Goal: Task Accomplishment & Management: Complete application form

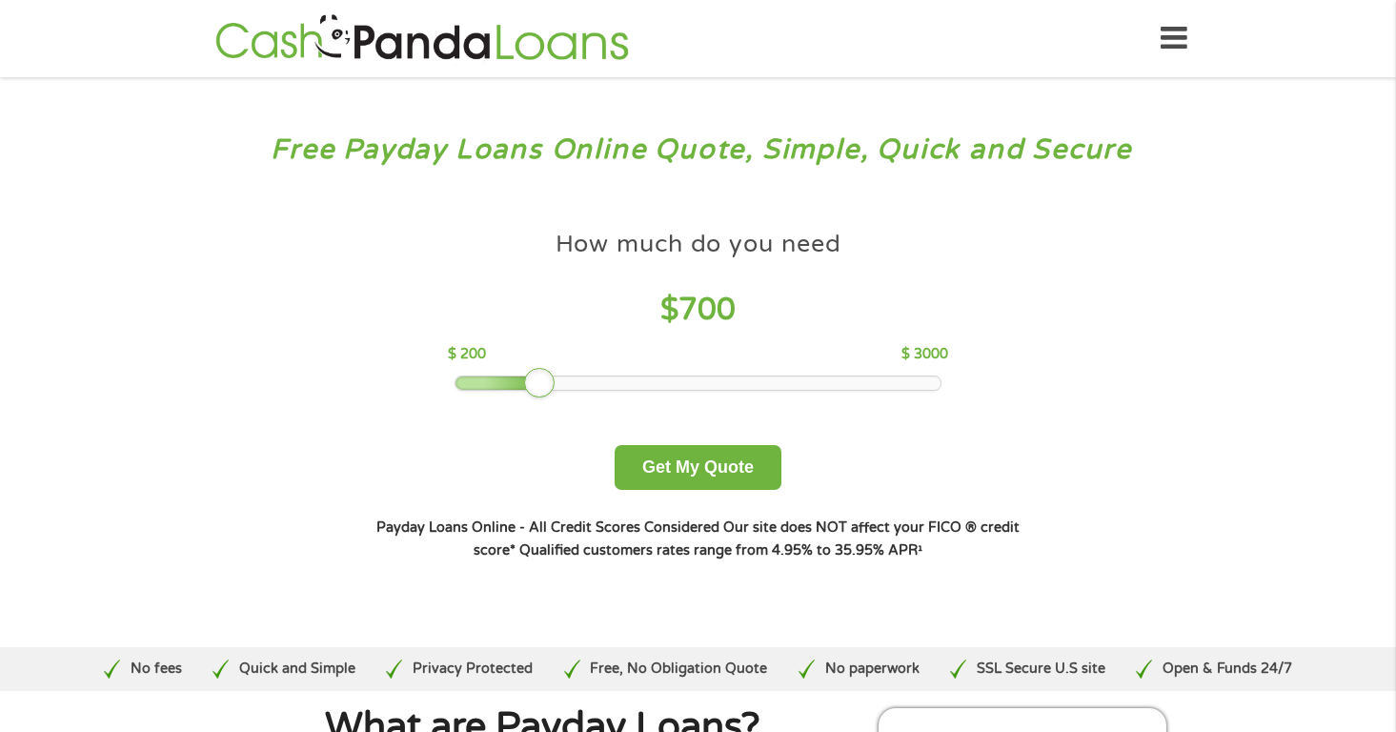
drag, startPoint x: 587, startPoint y: 388, endPoint x: 533, endPoint y: 388, distance: 54.3
click at [533, 388] on div at bounding box center [539, 383] width 31 height 31
click at [705, 458] on button "Get My Quote" at bounding box center [698, 467] width 167 height 45
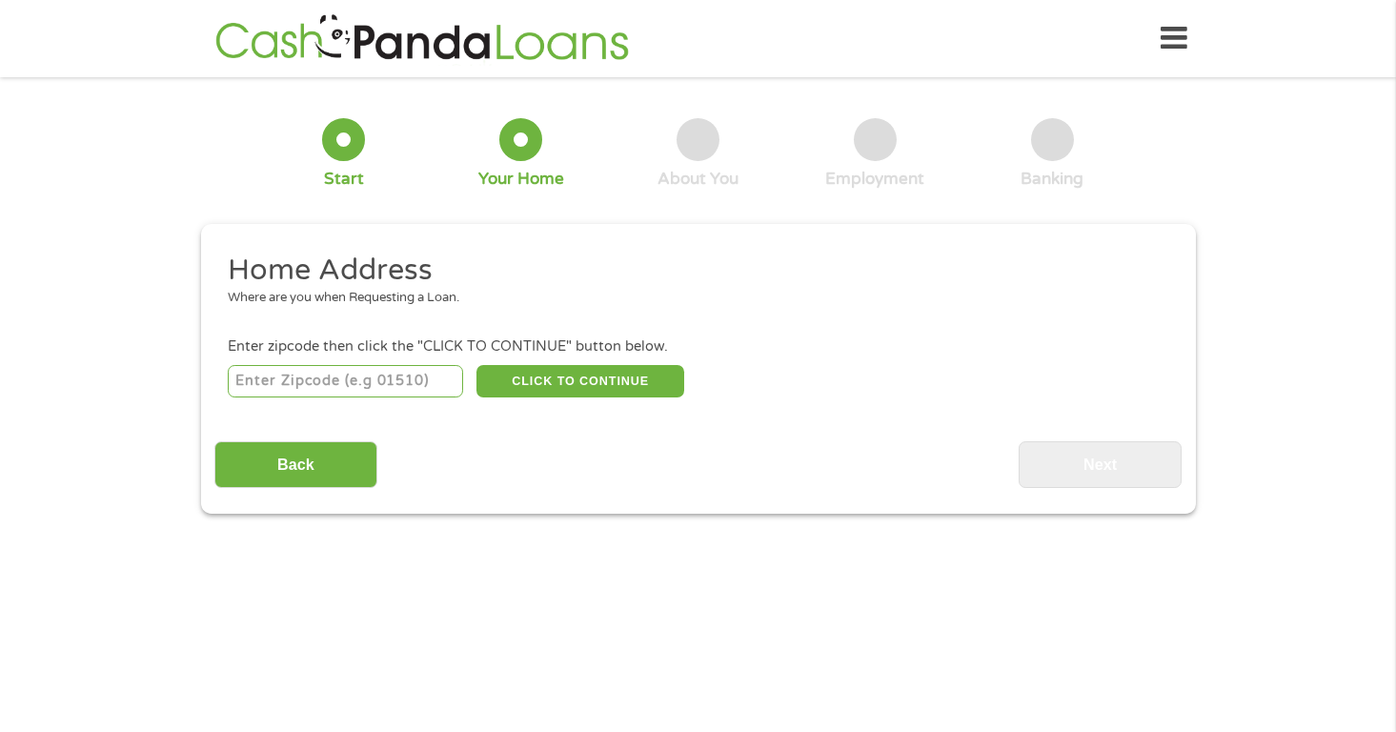
click at [406, 388] on input "number" at bounding box center [345, 381] width 235 height 32
type input "77040"
select select "[US_STATE]"
click at [621, 385] on button "CLICK TO CONTINUE" at bounding box center [581, 381] width 208 height 32
type input "77040"
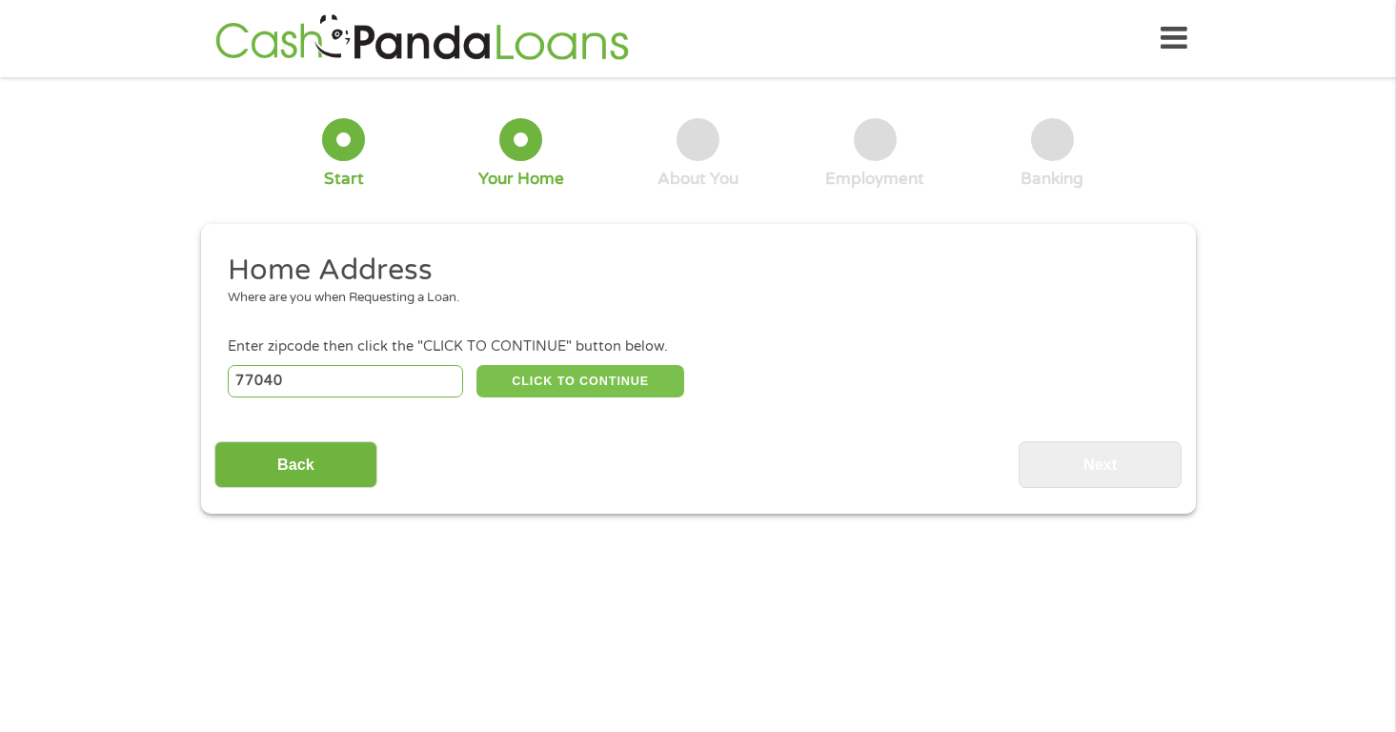
type input "[GEOGRAPHIC_DATA]"
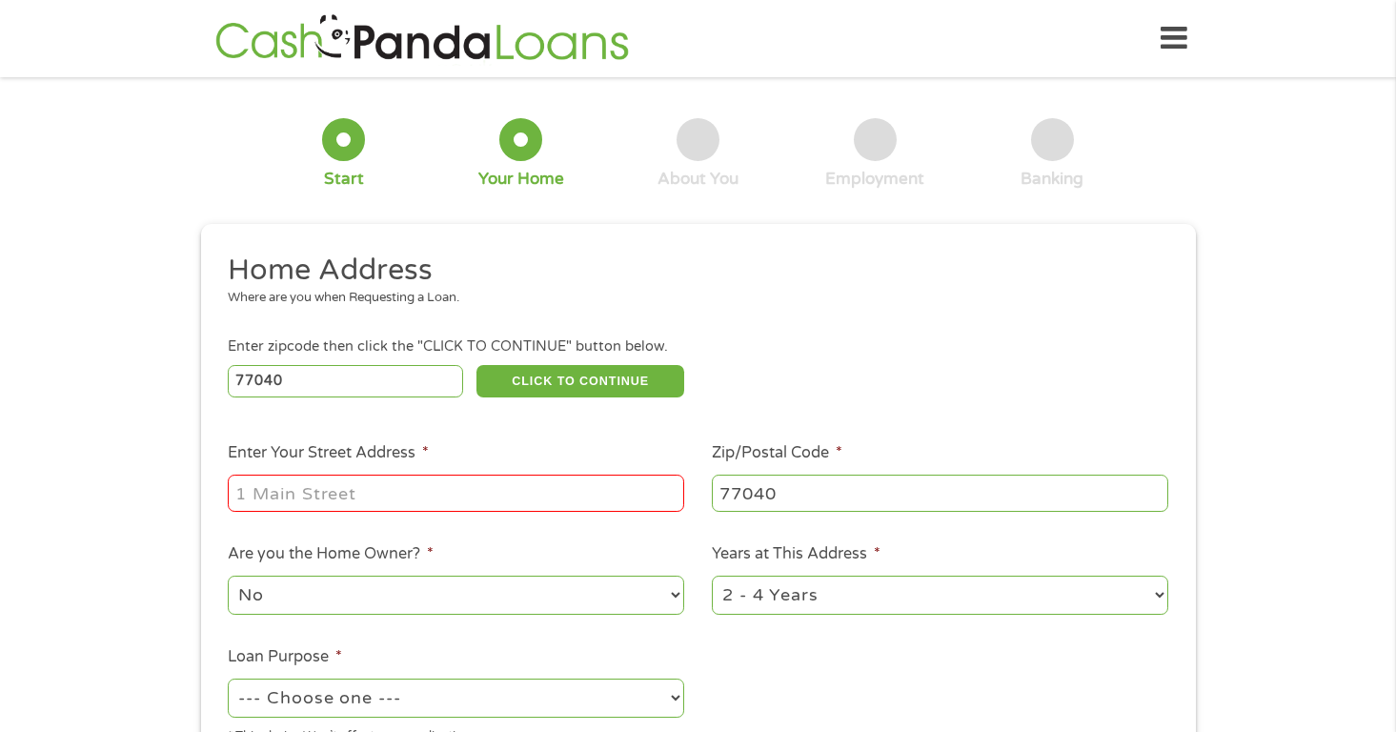
click at [553, 492] on input "Enter Your Street Address *" at bounding box center [456, 493] width 457 height 36
type input "[STREET_ADDRESS]"
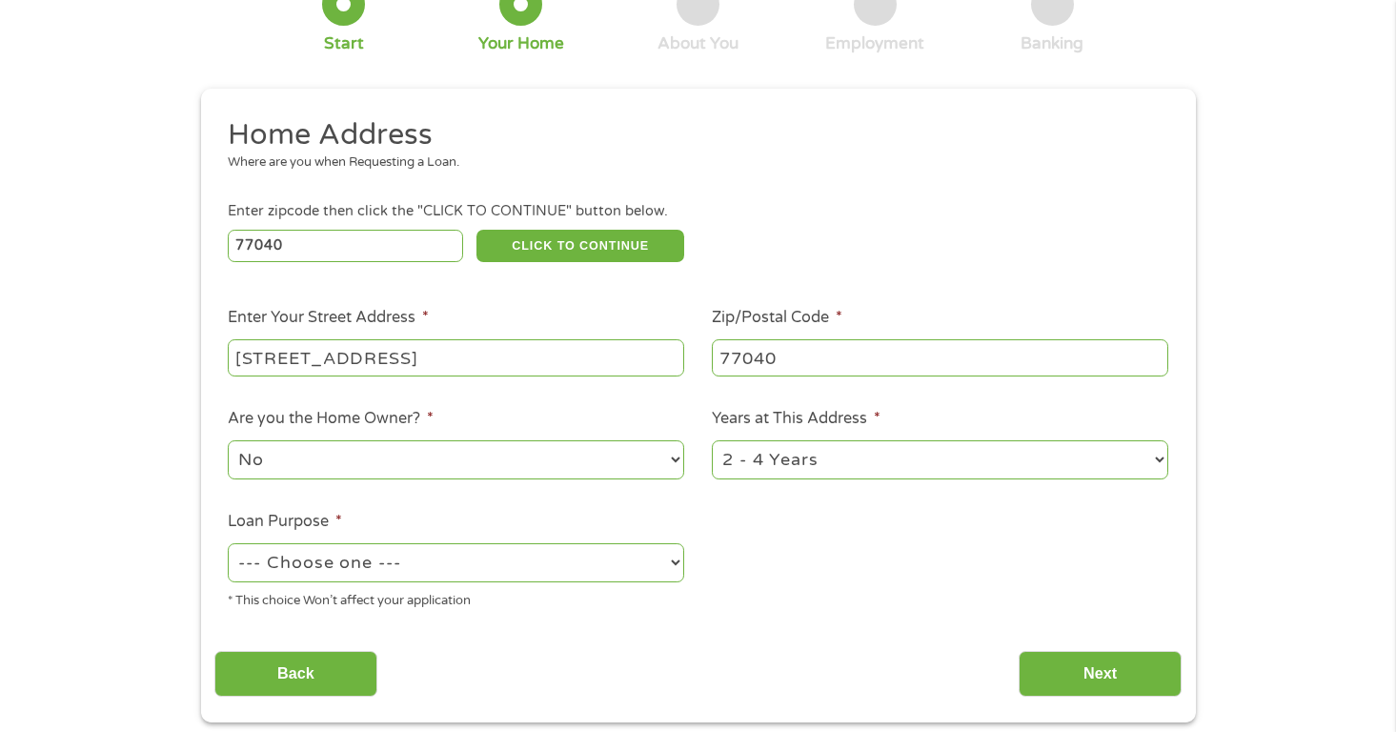
scroll to position [136, 0]
click at [548, 580] on select "--- Choose one --- Pay Bills Debt Consolidation Home Improvement Major Purchase…" at bounding box center [456, 561] width 457 height 39
select select "medicalexpenses"
click at [228, 543] on select "--- Choose one --- Pay Bills Debt Consolidation Home Improvement Major Purchase…" at bounding box center [456, 561] width 457 height 39
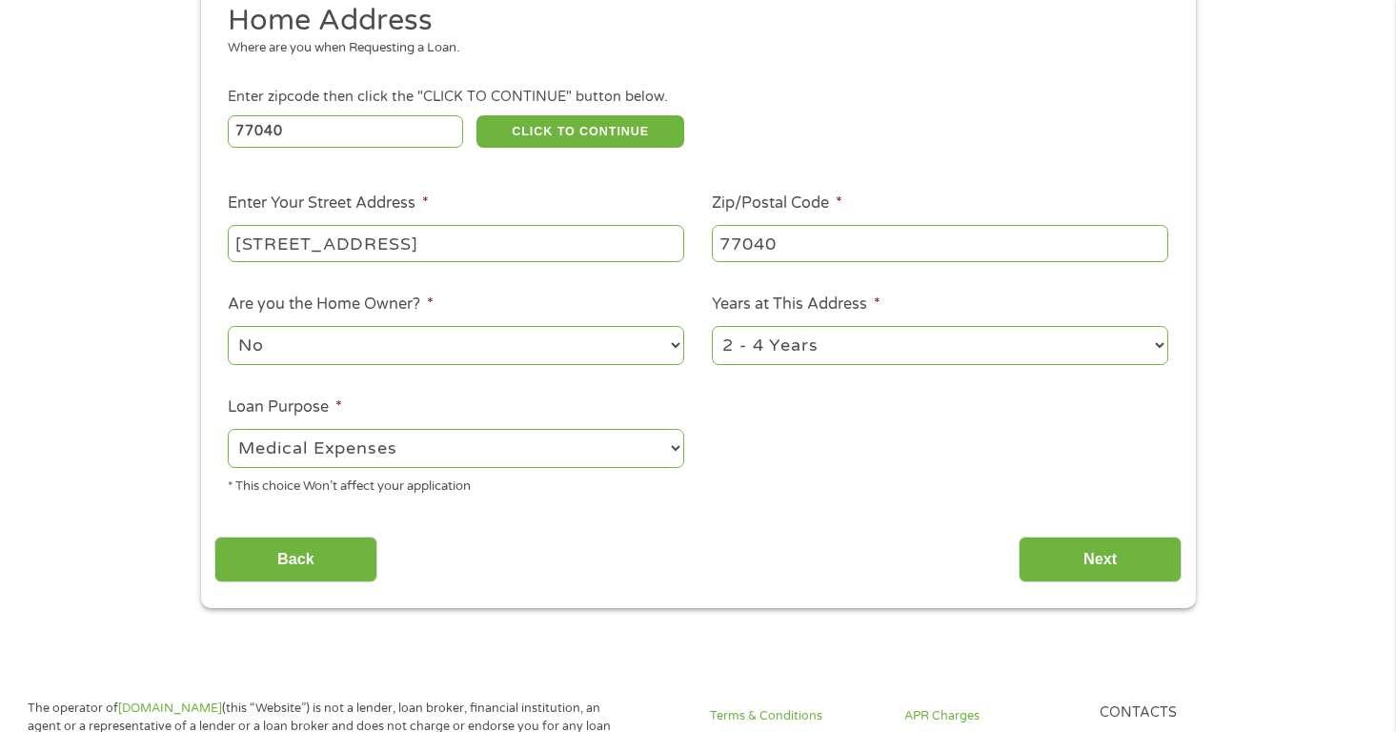
scroll to position [251, 0]
click at [1169, 556] on input "Next" at bounding box center [1100, 559] width 163 height 47
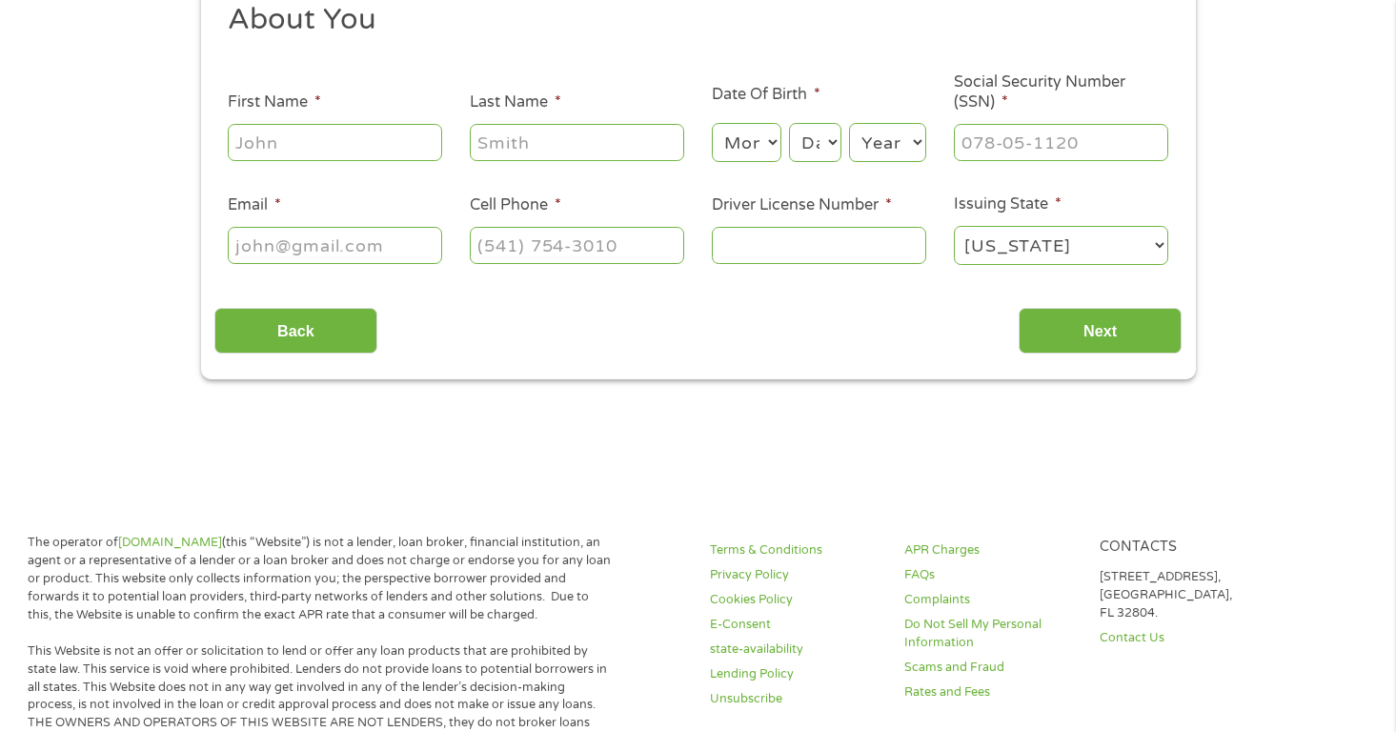
scroll to position [0, 0]
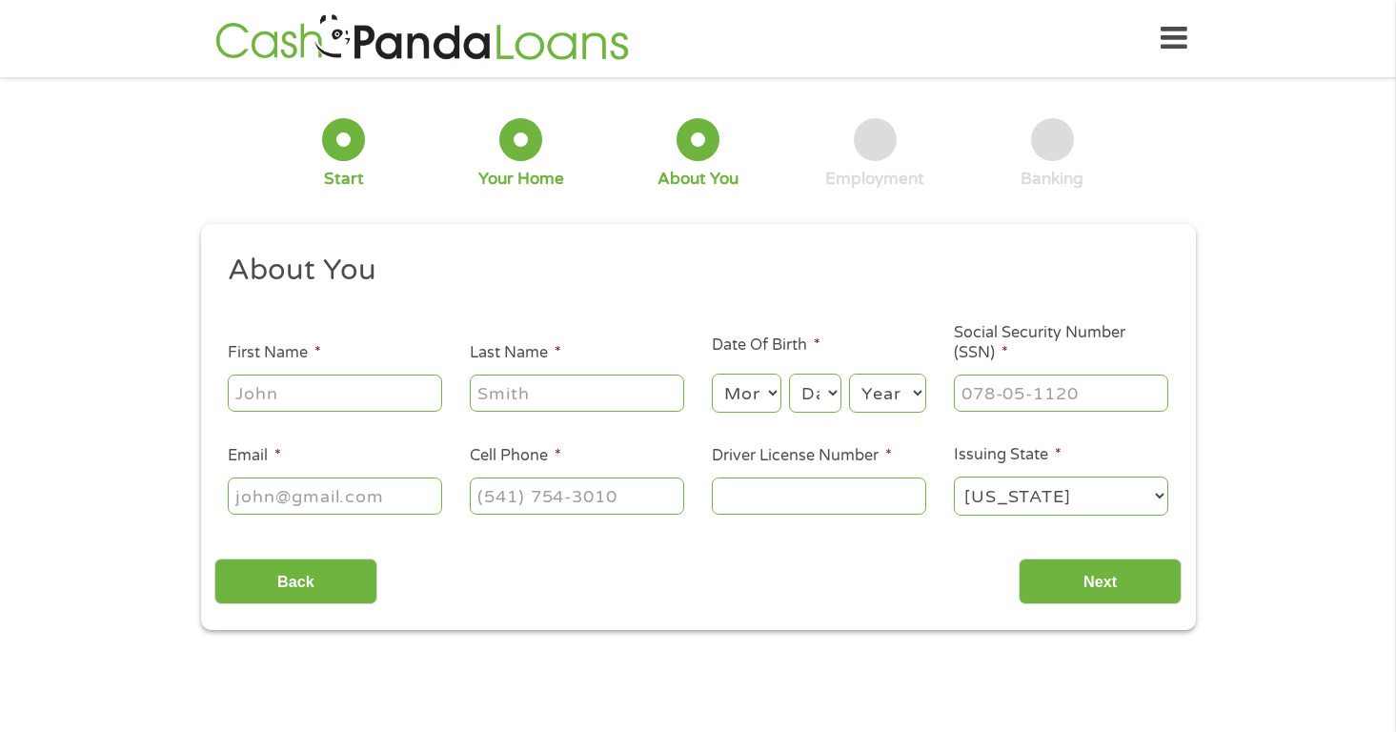
click at [378, 398] on input "First Name *" at bounding box center [335, 393] width 214 height 36
type input "[PERSON_NAME]"
type input "Milne"
type input "[EMAIL_ADDRESS][DOMAIN_NAME]"
type input "8572962253"
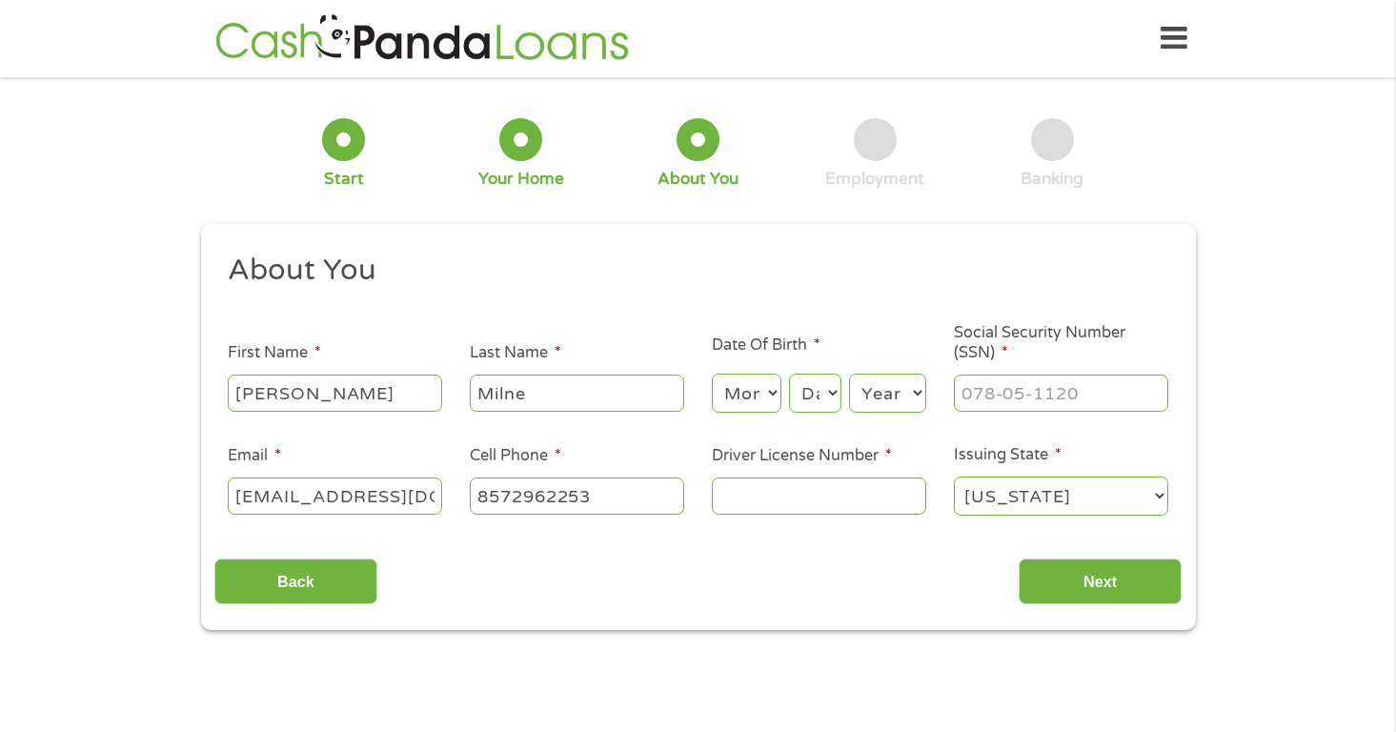
select select "[US_STATE]"
click at [629, 505] on input "[PHONE_NUMBER]" at bounding box center [577, 496] width 214 height 36
type input "[PHONE_NUMBER]"
click at [772, 499] on input "Driver License Number *" at bounding box center [819, 496] width 214 height 36
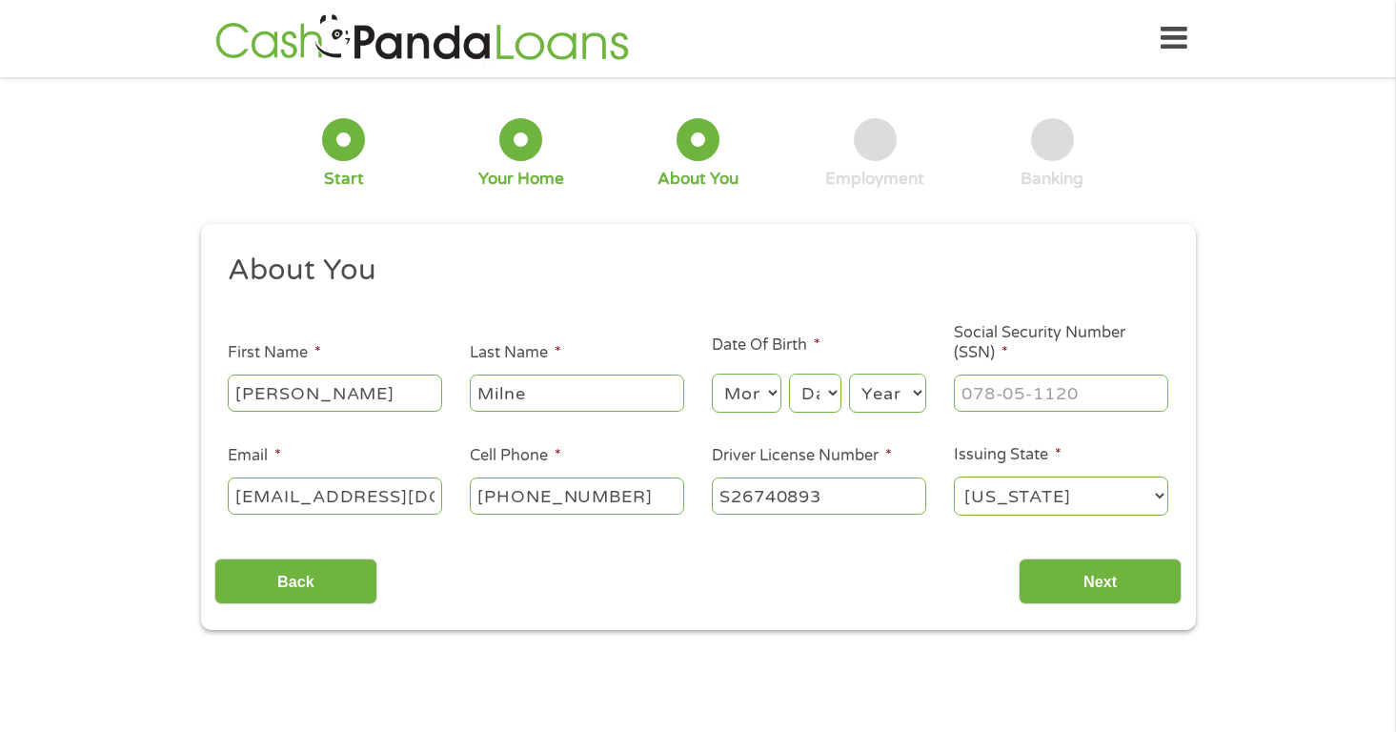
type input "S26740893"
click at [746, 401] on select "Month 1 2 3 4 5 6 7 8 9 10 11 12" at bounding box center [747, 393] width 70 height 39
select select "4"
click at [712, 375] on select "Month 1 2 3 4 5 6 7 8 9 10 11 12" at bounding box center [747, 393] width 70 height 39
click at [798, 391] on select "Day 1 2 3 4 5 6 7 8 9 10 11 12 13 14 15 16 17 18 19 20 21 22 23 24 25 26 27 28 …" at bounding box center [814, 393] width 51 height 39
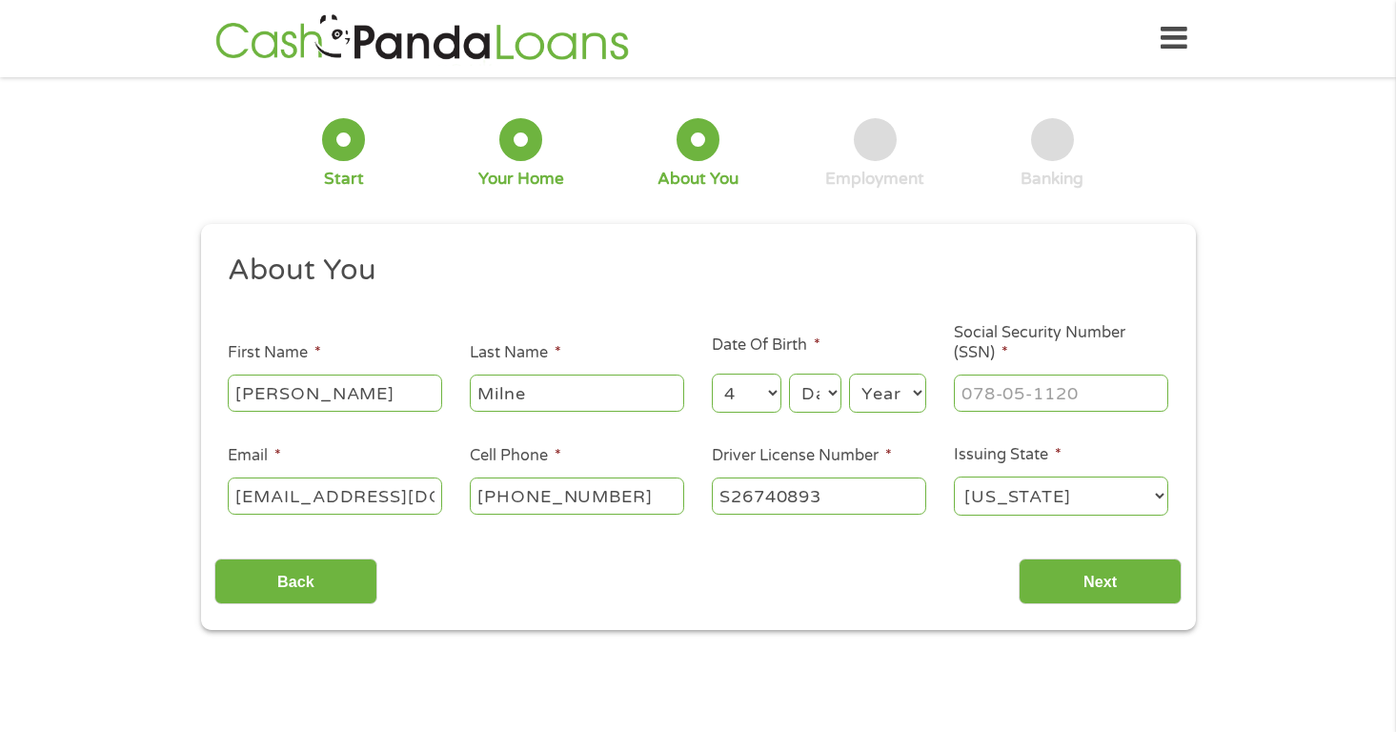
select select "5"
click at [789, 375] on select "Day 1 2 3 4 5 6 7 8 9 10 11 12 13 14 15 16 17 18 19 20 21 22 23 24 25 26 27 28 …" at bounding box center [814, 393] width 51 height 39
click at [890, 381] on select "Year [DATE] 2006 2005 2004 2003 2002 2001 2000 1999 1998 1997 1996 1995 1994 19…" at bounding box center [887, 393] width 77 height 39
select select "1976"
click at [849, 375] on select "Year [DATE] 2006 2005 2004 2003 2002 2001 2000 1999 1998 1997 1996 1995 1994 19…" at bounding box center [887, 393] width 77 height 39
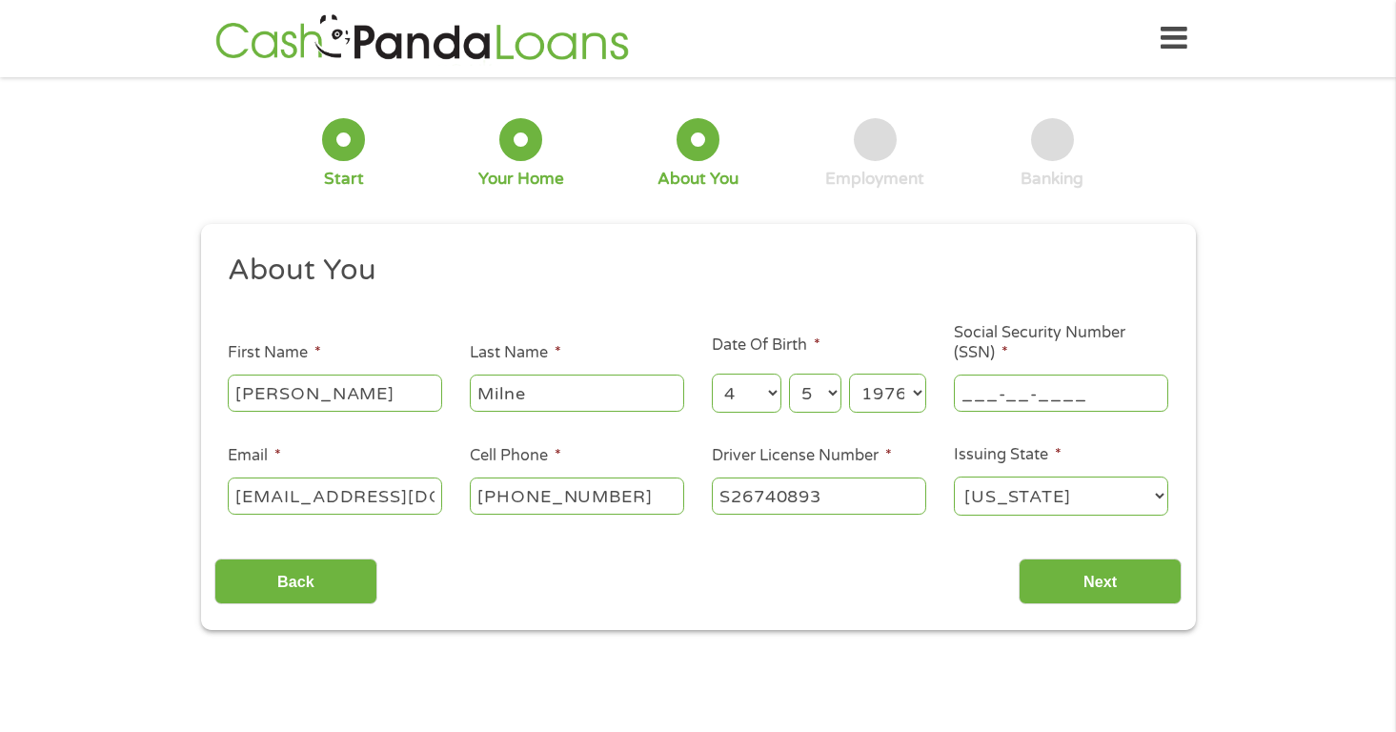
click at [1058, 391] on input "___-__-____" at bounding box center [1061, 393] width 214 height 36
type input "033-54-0493"
click at [1089, 556] on div "Back Next" at bounding box center [697, 574] width 967 height 60
click at [1089, 580] on input "Next" at bounding box center [1100, 582] width 163 height 47
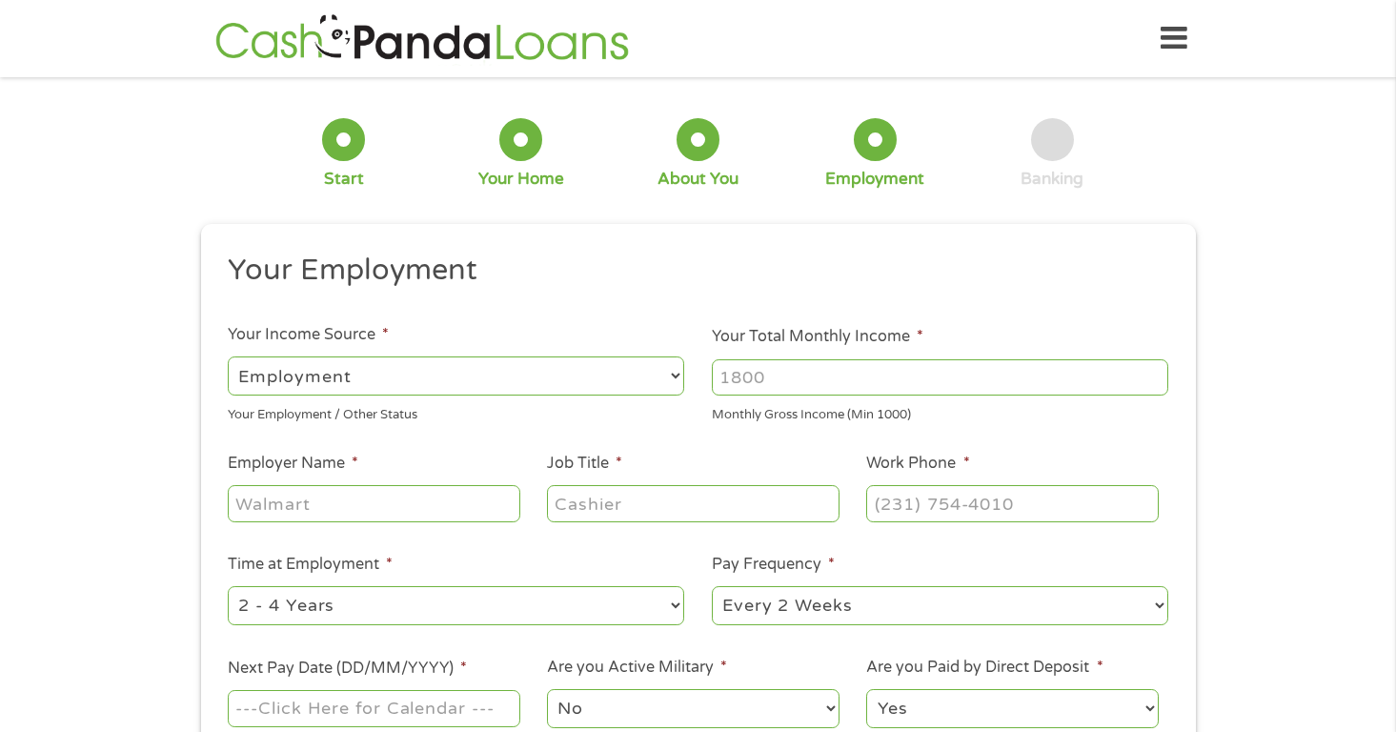
click at [774, 378] on input "Your Total Monthly Income *" at bounding box center [940, 377] width 457 height 36
type input "4800"
click at [413, 504] on input "Employer Name *" at bounding box center [374, 503] width 292 height 36
type input "Mosaic Residential"
type input "Manager"
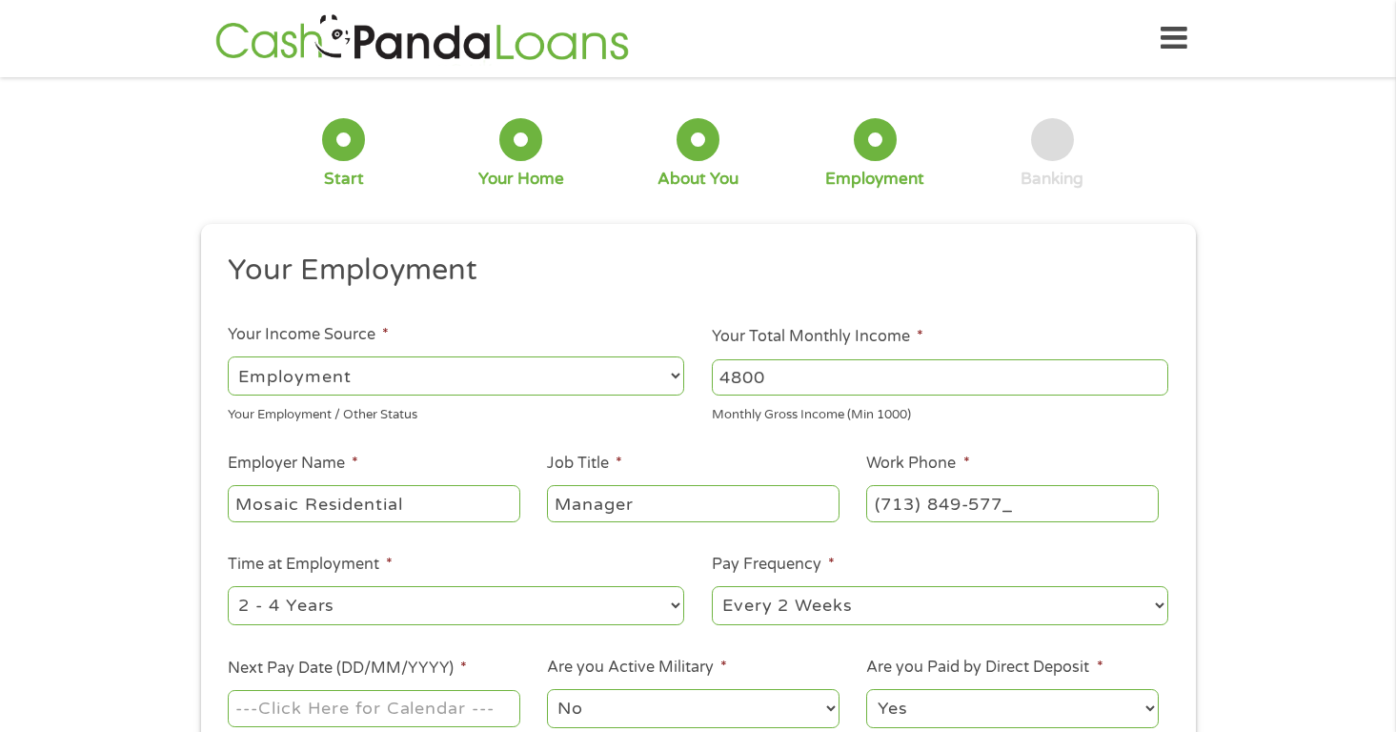
type input "[PHONE_NUMBER]"
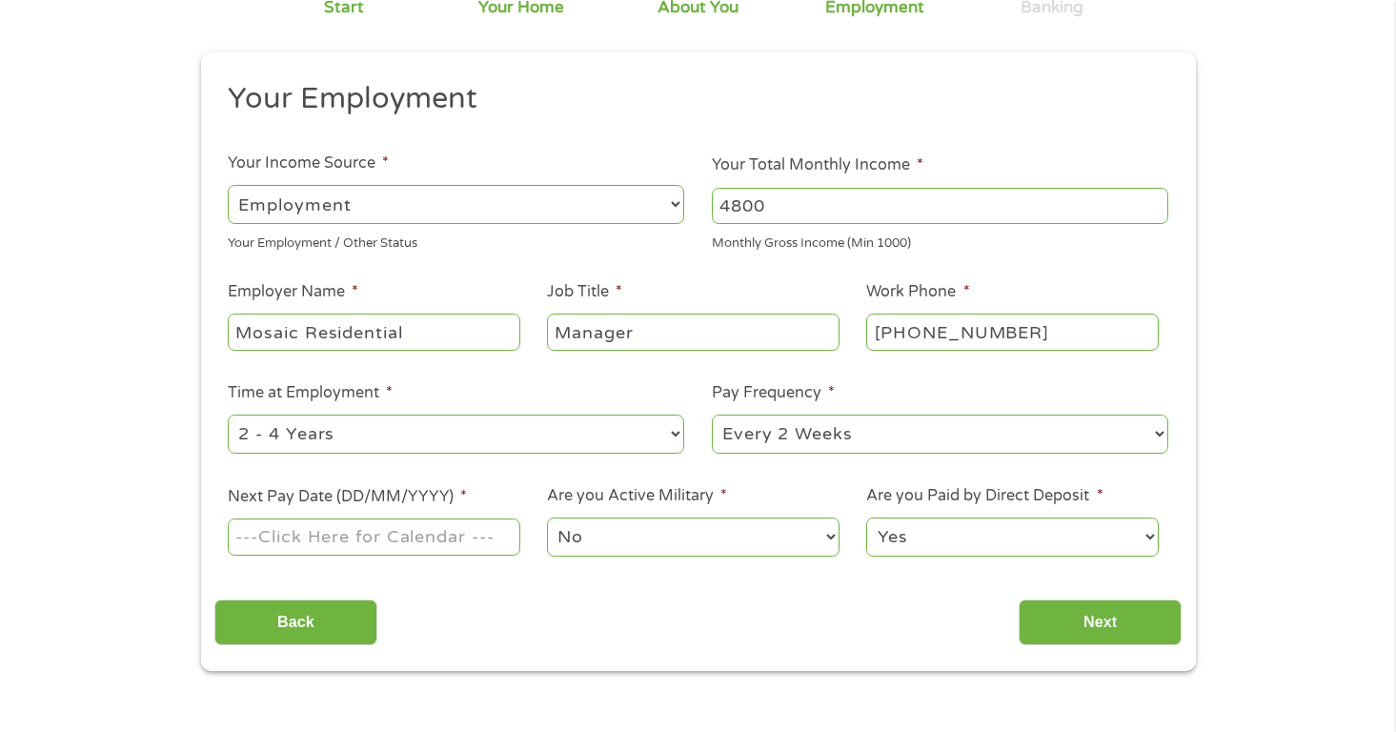
scroll to position [173, 0]
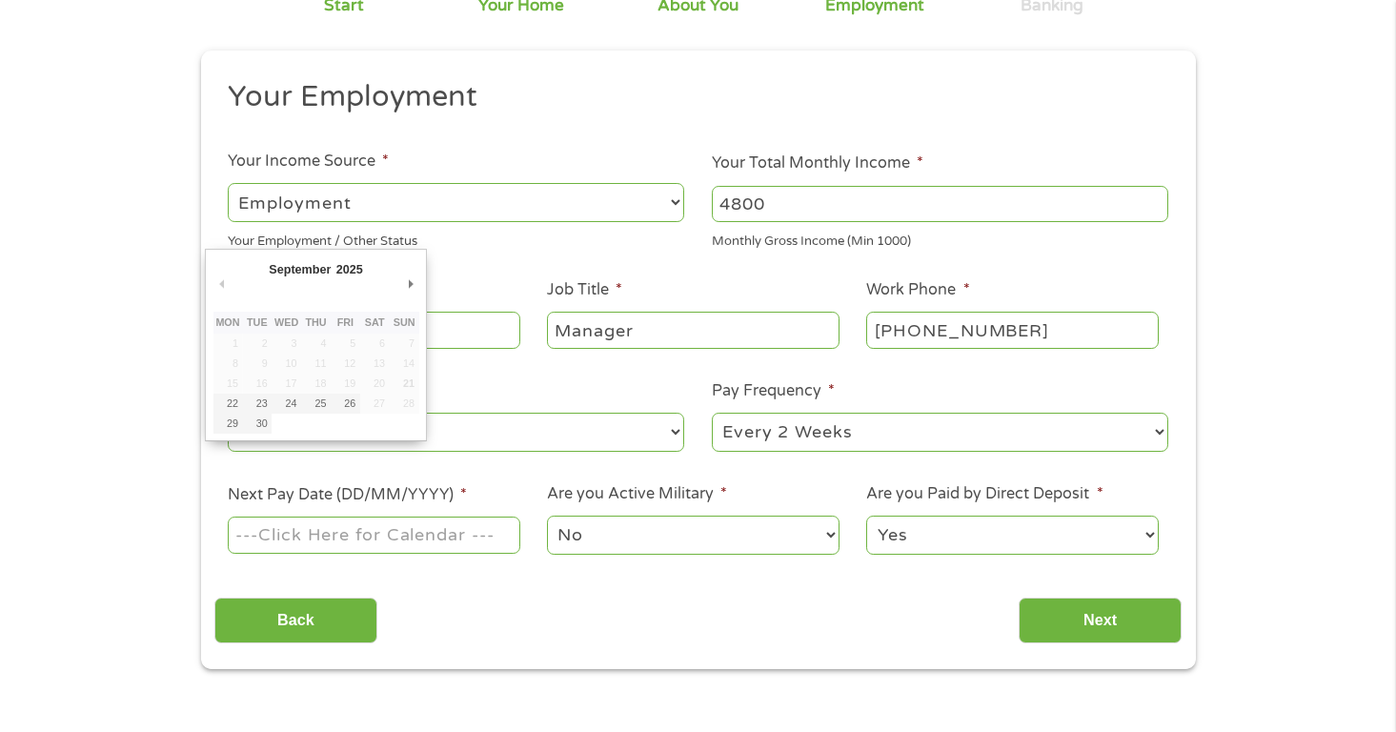
click at [429, 553] on input "Next Pay Date (DD/MM/YYYY) *" at bounding box center [374, 535] width 292 height 36
type input "[DATE]"
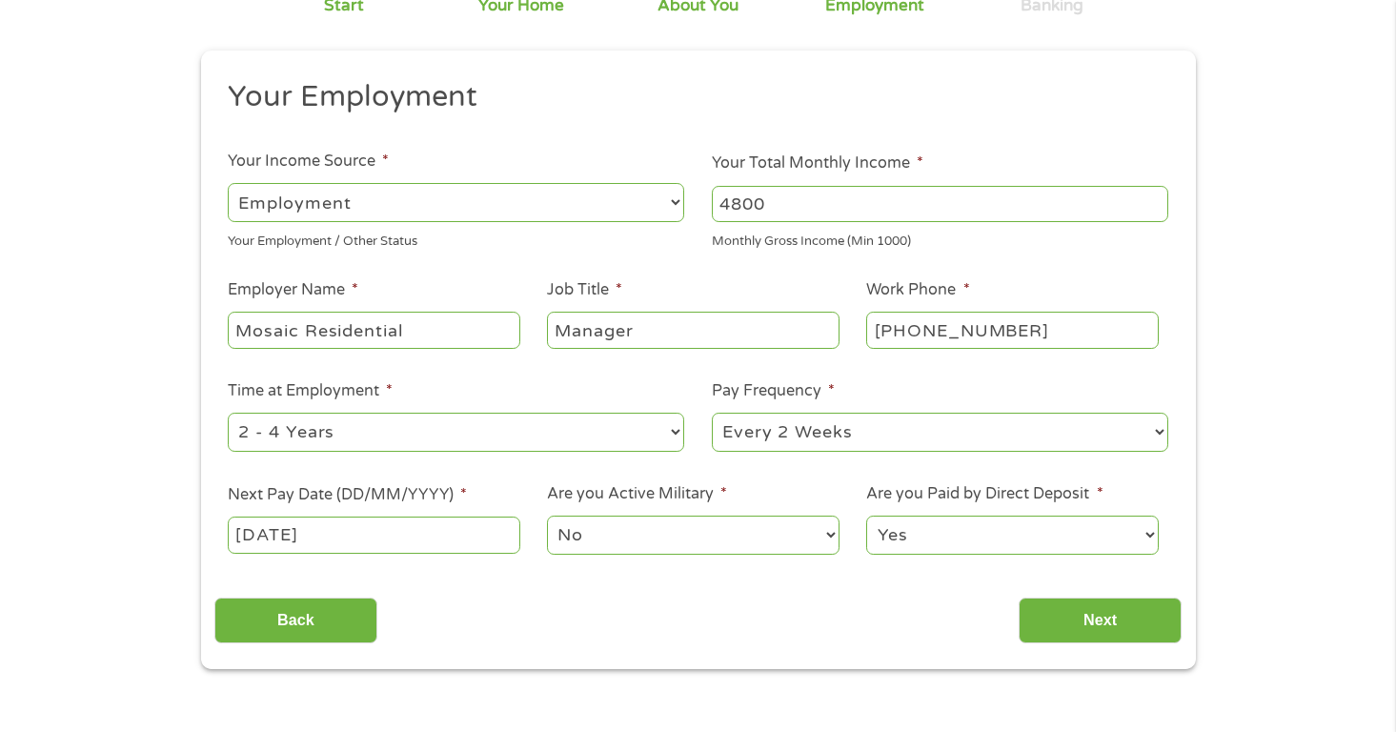
click at [636, 545] on select "No Yes" at bounding box center [693, 535] width 292 height 39
click at [1079, 618] on input "Next" at bounding box center [1100, 621] width 163 height 47
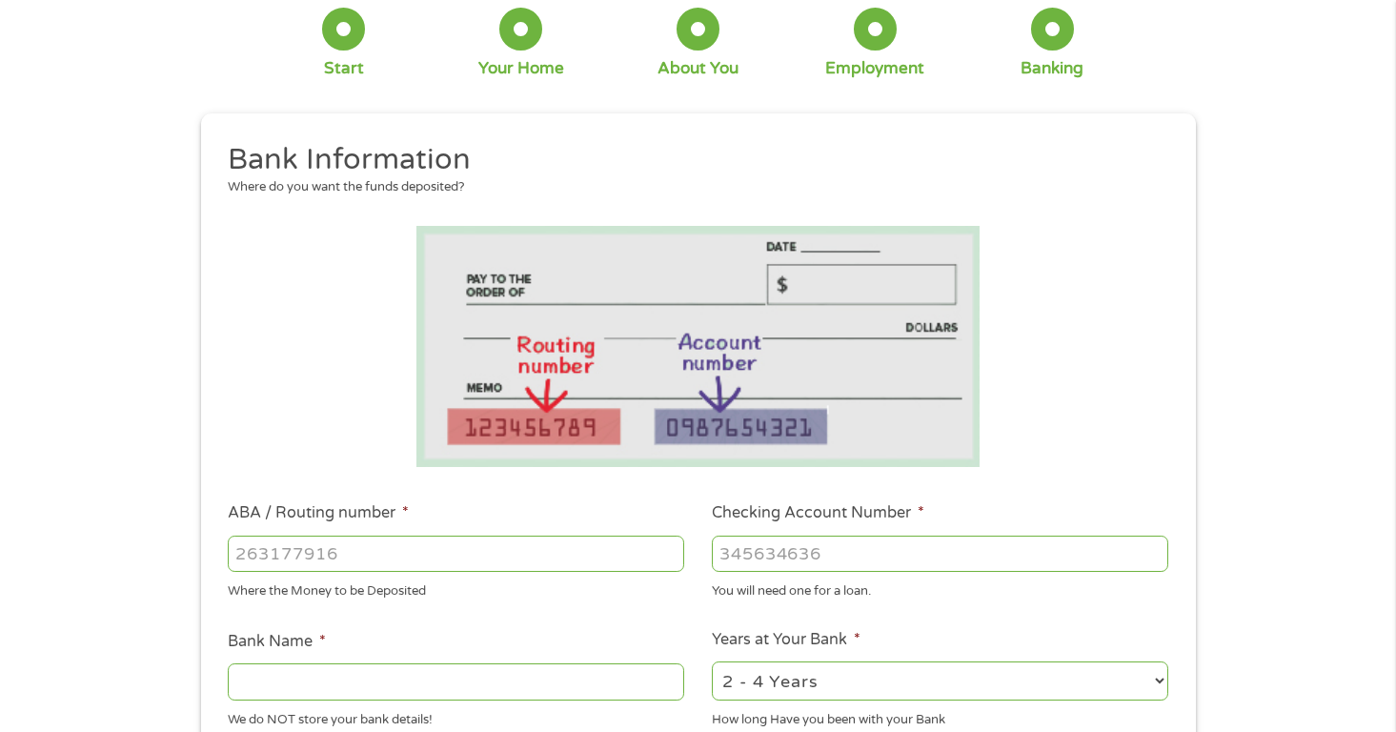
scroll to position [105, 0]
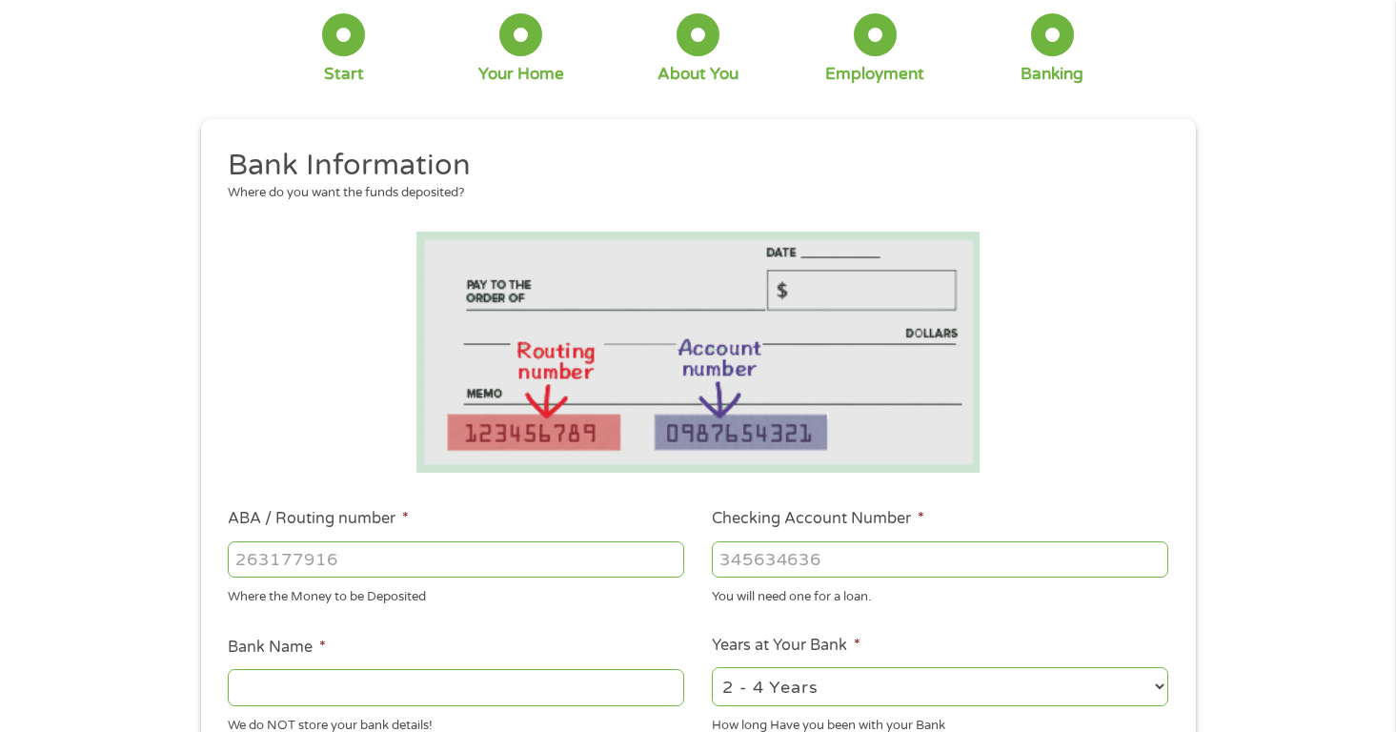
click at [591, 559] on input "ABA / Routing number *" at bounding box center [456, 559] width 457 height 36
type input "256074974"
type input "NAVY FEDERAL CREDIT UNION"
type input "256074974"
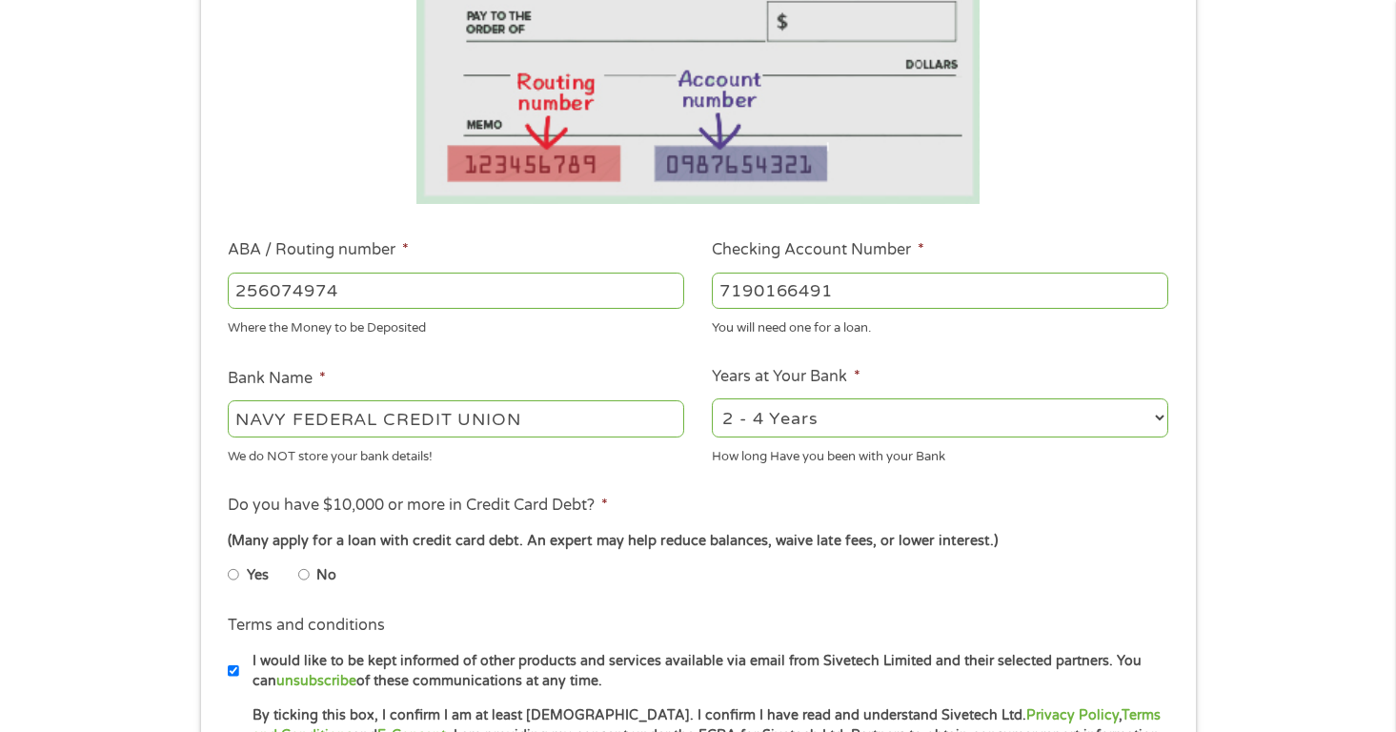
scroll to position [403, 0]
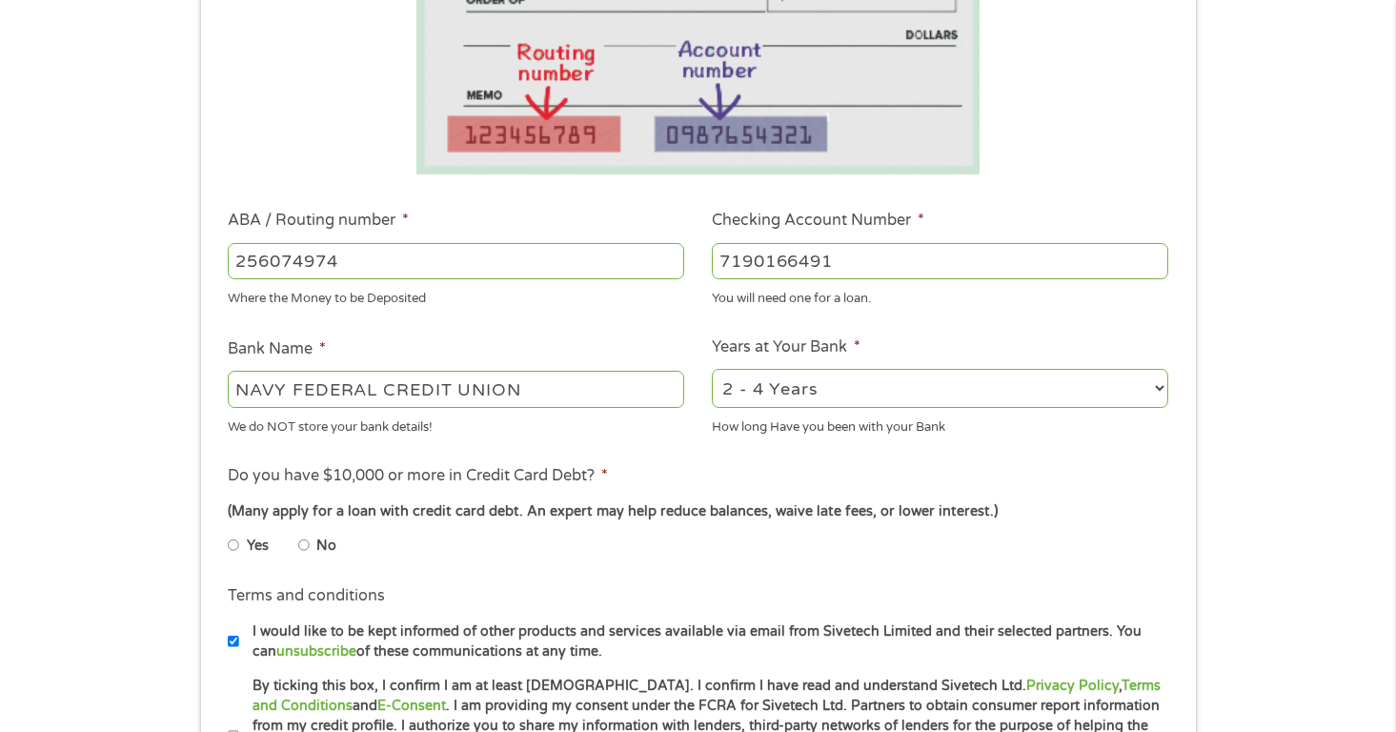
type input "7190166491"
click at [306, 542] on input "No" at bounding box center [303, 545] width 11 height 31
radio input "true"
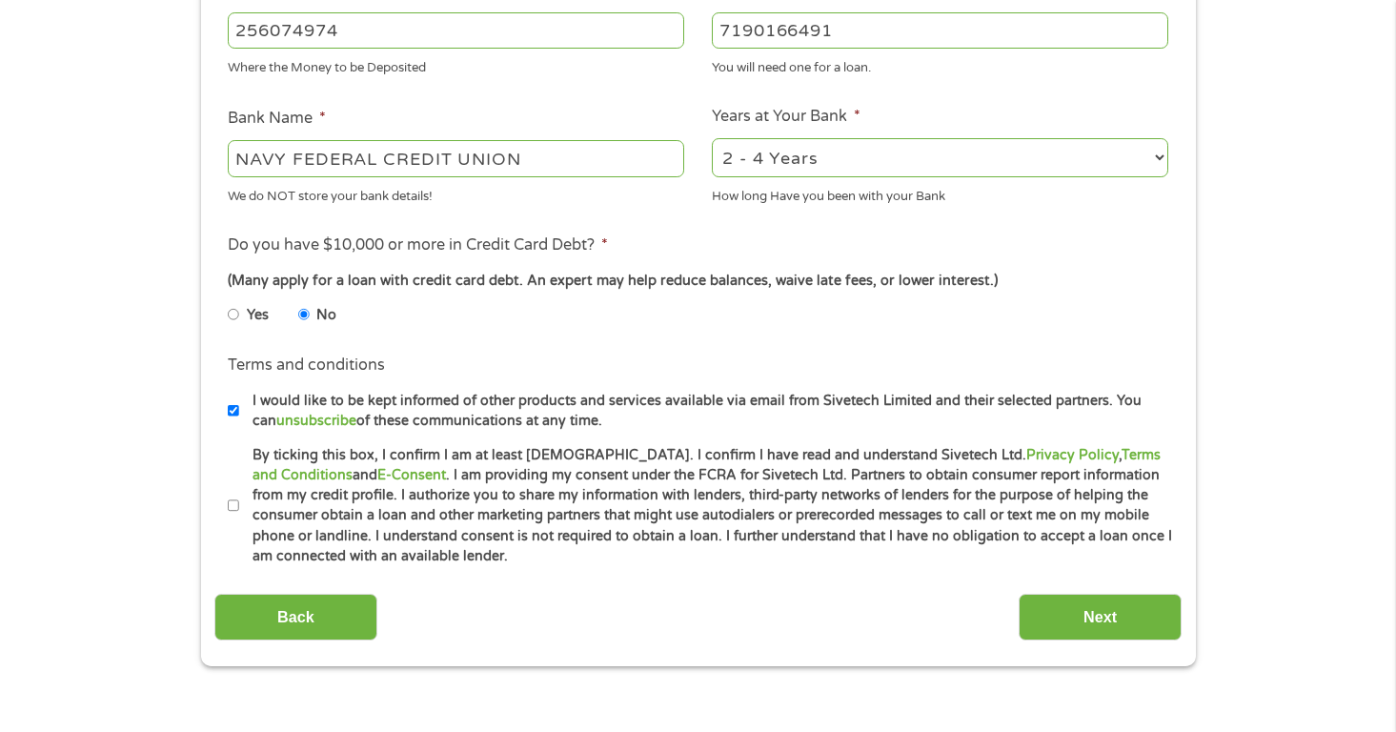
scroll to position [645, 0]
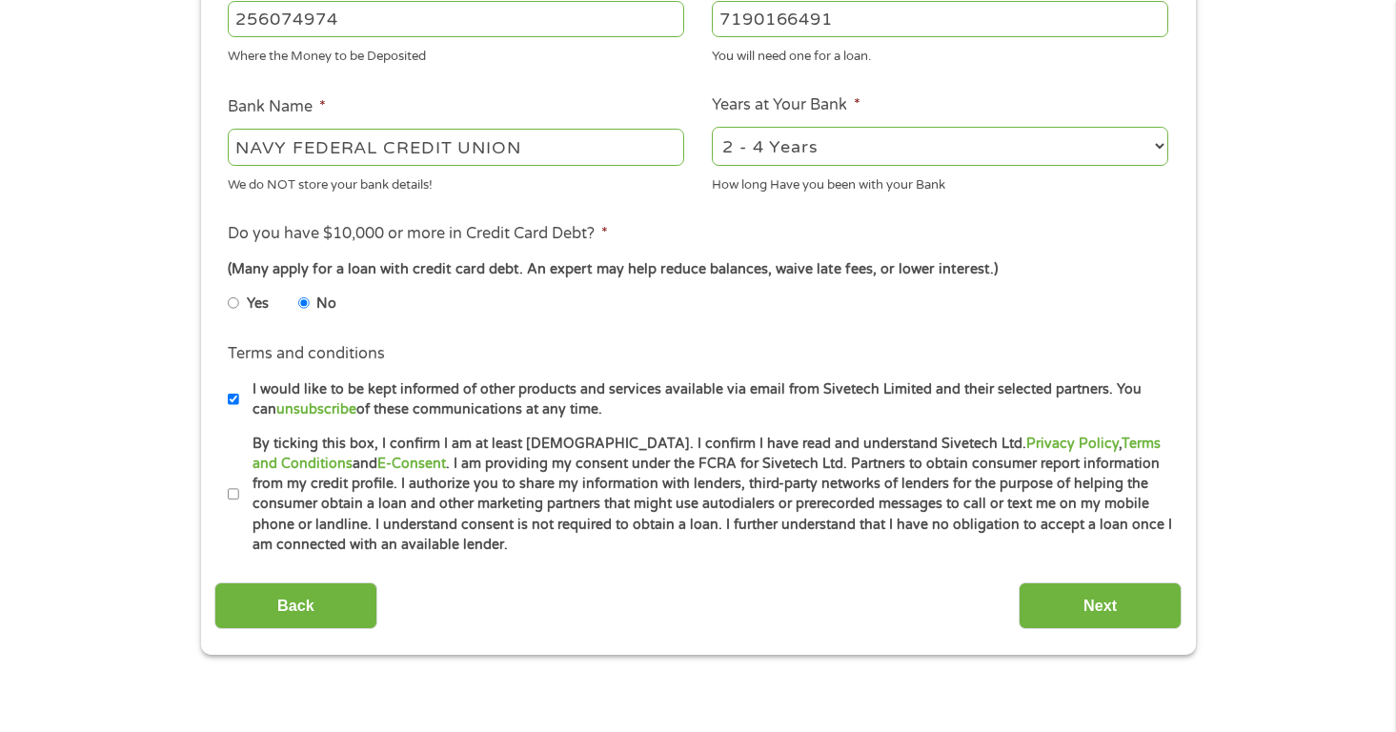
click at [232, 400] on input "I would like to be kept informed of other products and services available via e…" at bounding box center [233, 399] width 11 height 31
checkbox input "false"
click at [236, 496] on input "By ticking this box, I confirm I am at least [DEMOGRAPHIC_DATA]. I confirm I ha…" at bounding box center [233, 494] width 11 height 31
checkbox input "true"
click at [1051, 600] on input "Next" at bounding box center [1100, 605] width 163 height 47
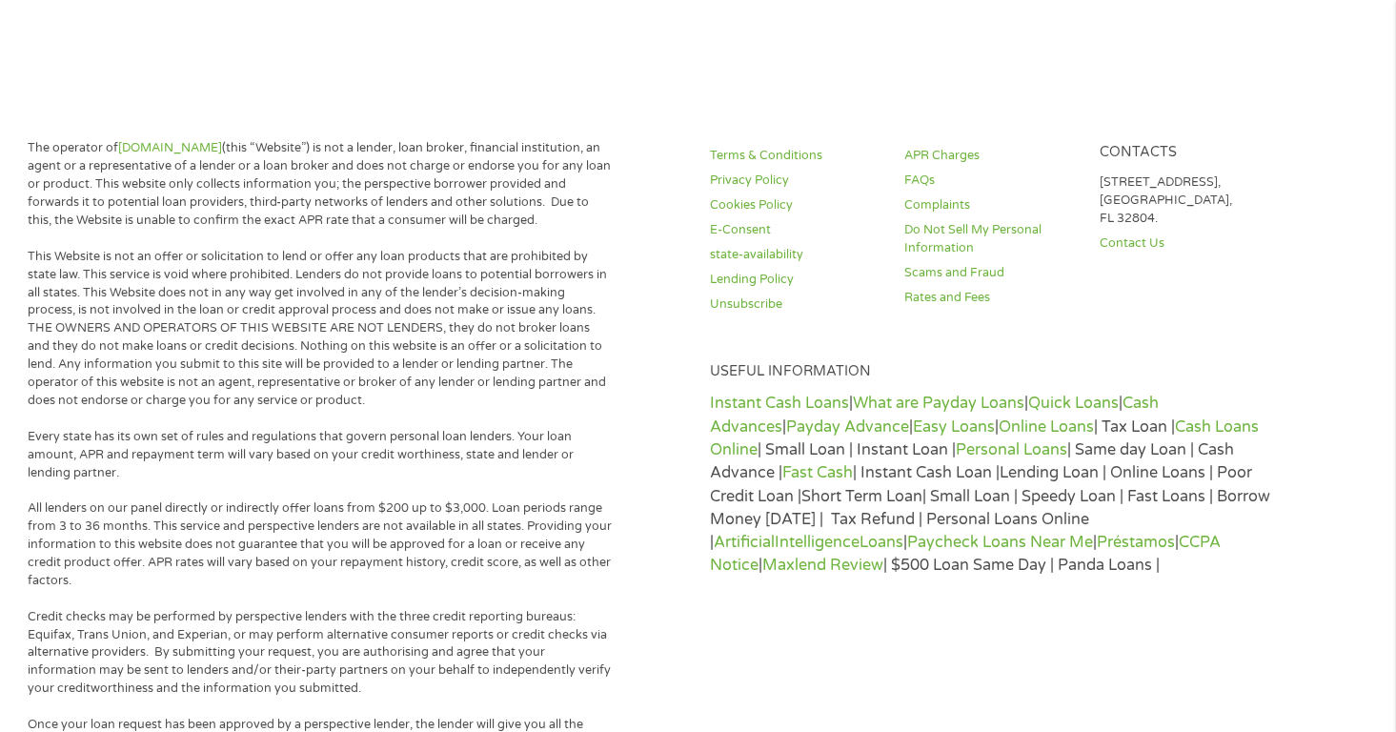
scroll to position [0, 0]
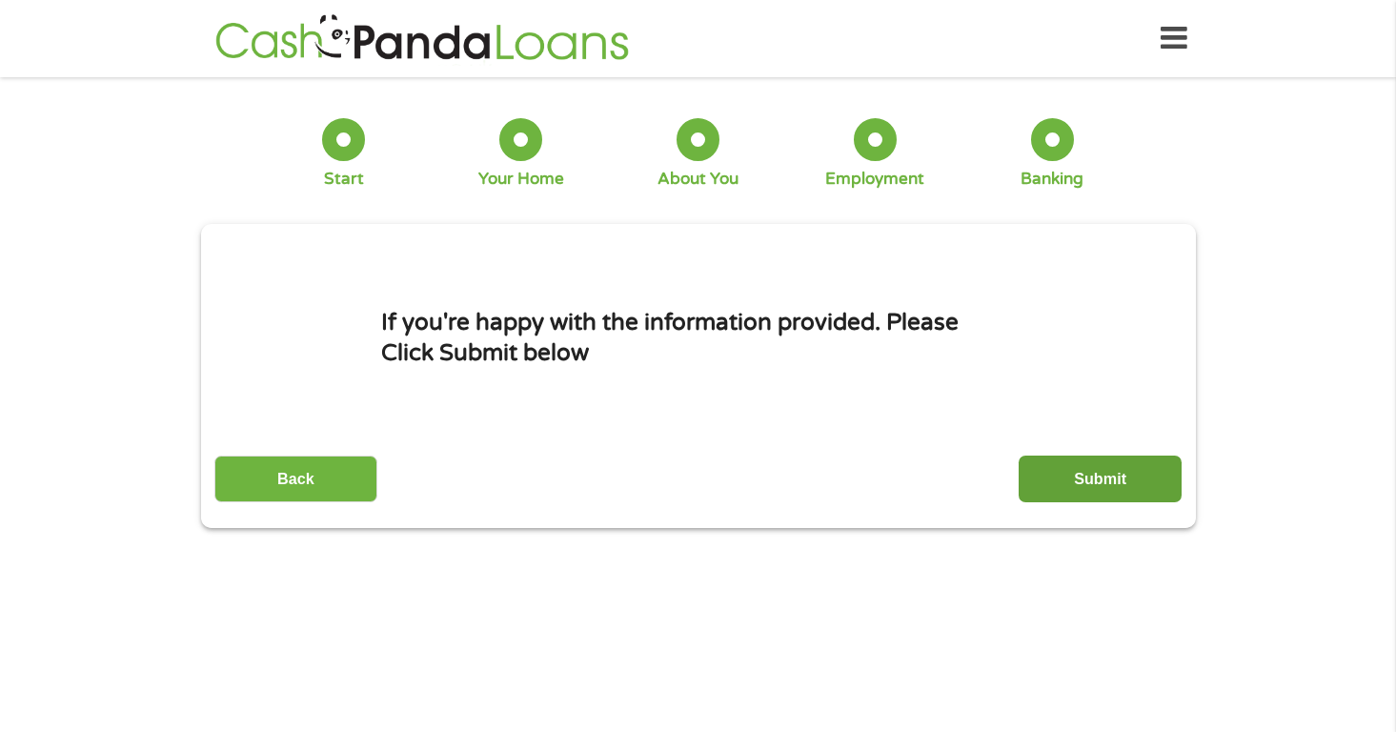
click at [1088, 489] on input "Submit" at bounding box center [1100, 479] width 163 height 47
